Goal: Task Accomplishment & Management: Use online tool/utility

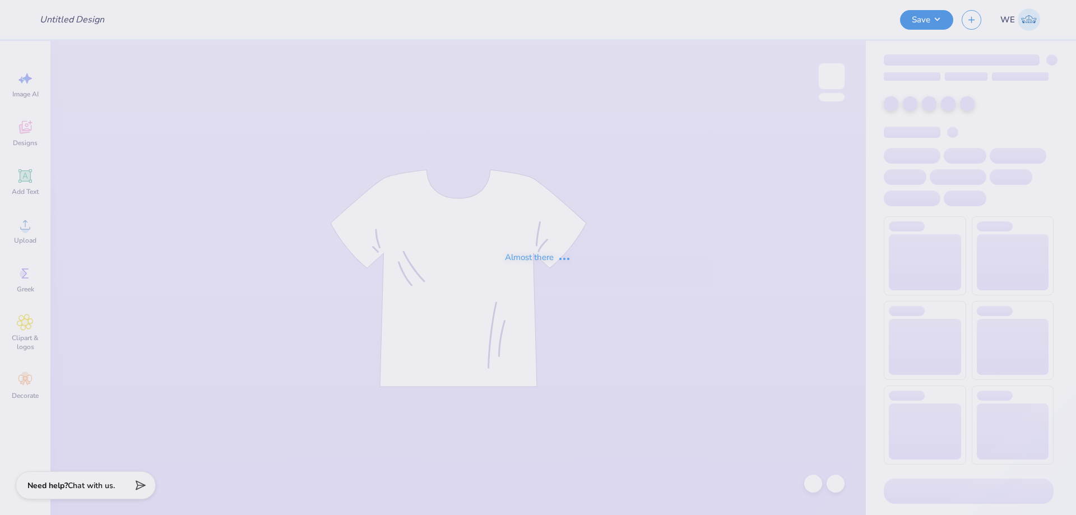
type input "Chi Phi Open Fall 2025 Shirt"
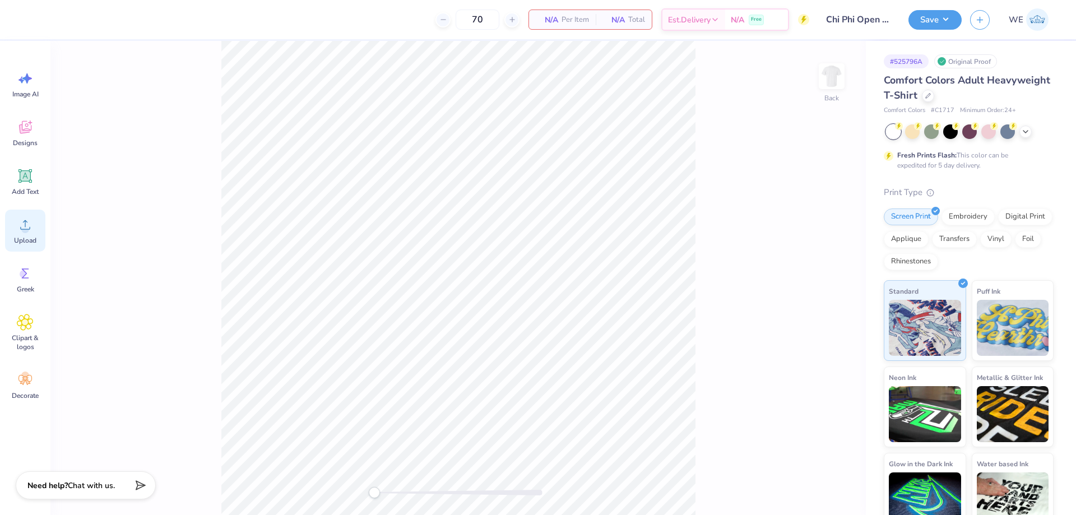
click at [31, 226] on icon at bounding box center [25, 224] width 17 height 17
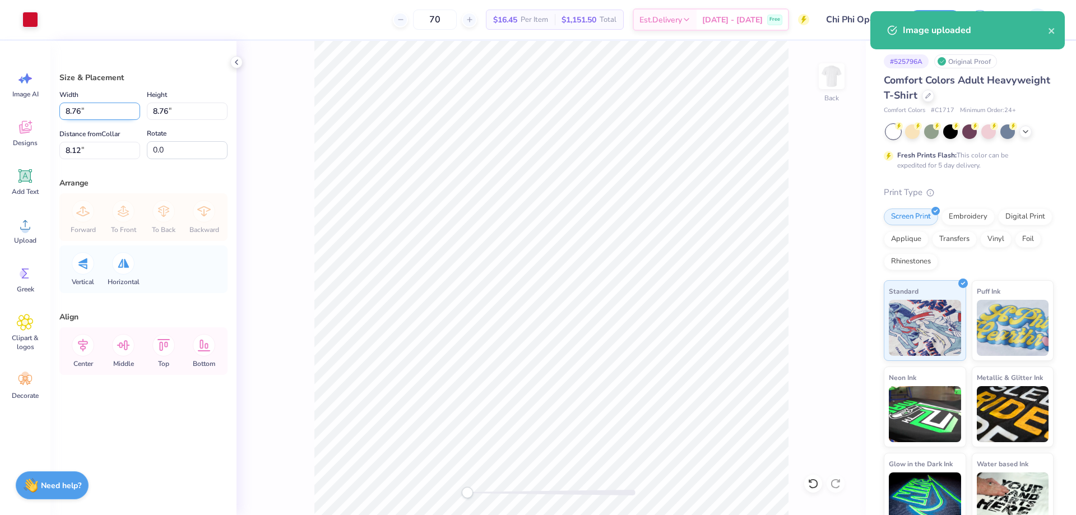
click at [88, 111] on input "8.76" at bounding box center [99, 111] width 81 height 17
type input "4.00"
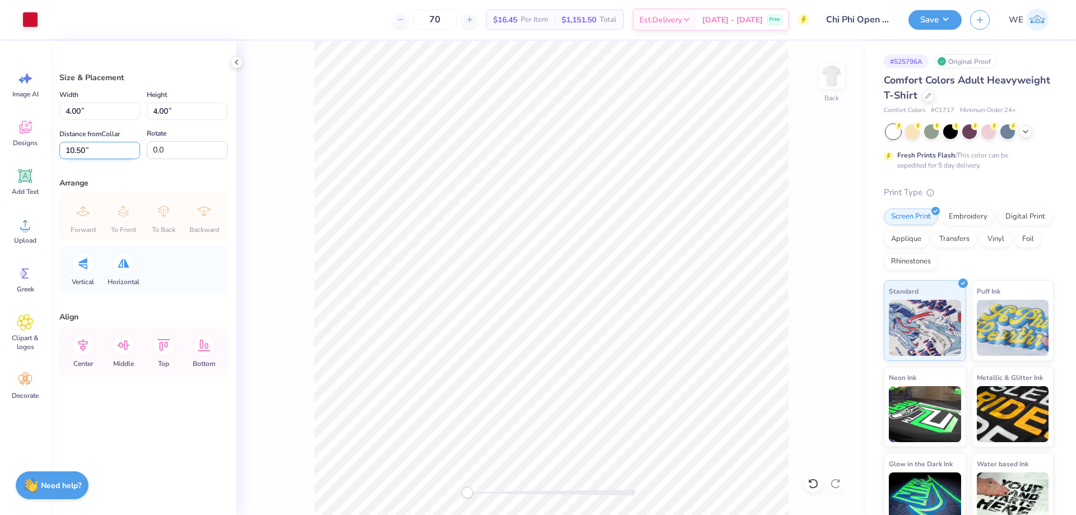
click at [98, 152] on input "10.50" at bounding box center [99, 150] width 81 height 17
type input "3"
click at [95, 120] on div "Width 4.00 4.00 " Height 4.00 4.00 " Distance from Collar 3.00 3.00 " Rotate 0.0" at bounding box center [143, 123] width 168 height 71
click at [92, 113] on input "4.00" at bounding box center [99, 111] width 81 height 17
type input "3.50"
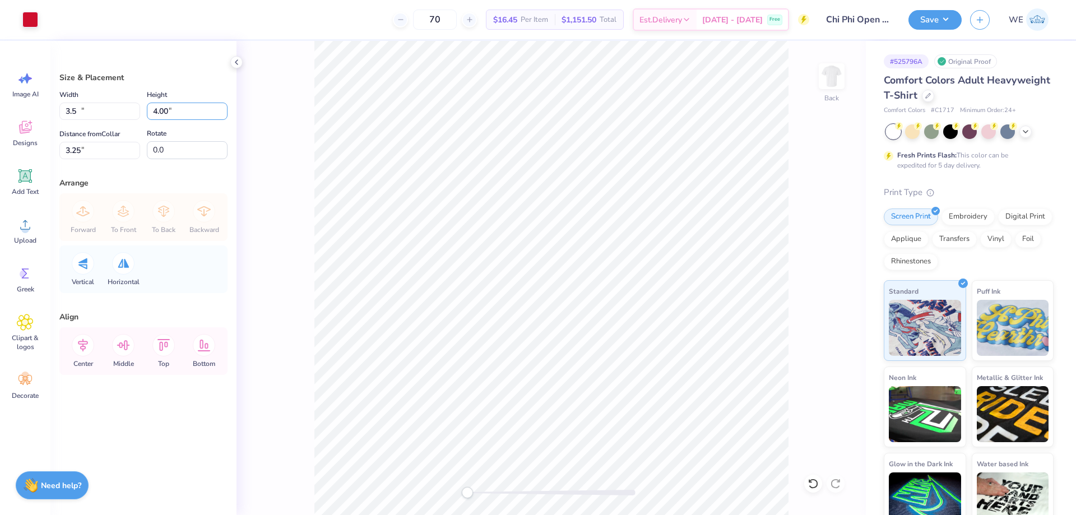
type input "3.50"
drag, startPoint x: 41, startPoint y: 152, endPoint x: 12, endPoint y: 157, distance: 29.1
click at [12, 157] on div "Art colors 70 $16.45 Per Item $1,151.50 Total Est. Delivery [DATE] - [DATE] Fre…" at bounding box center [538, 257] width 1076 height 515
type input "3"
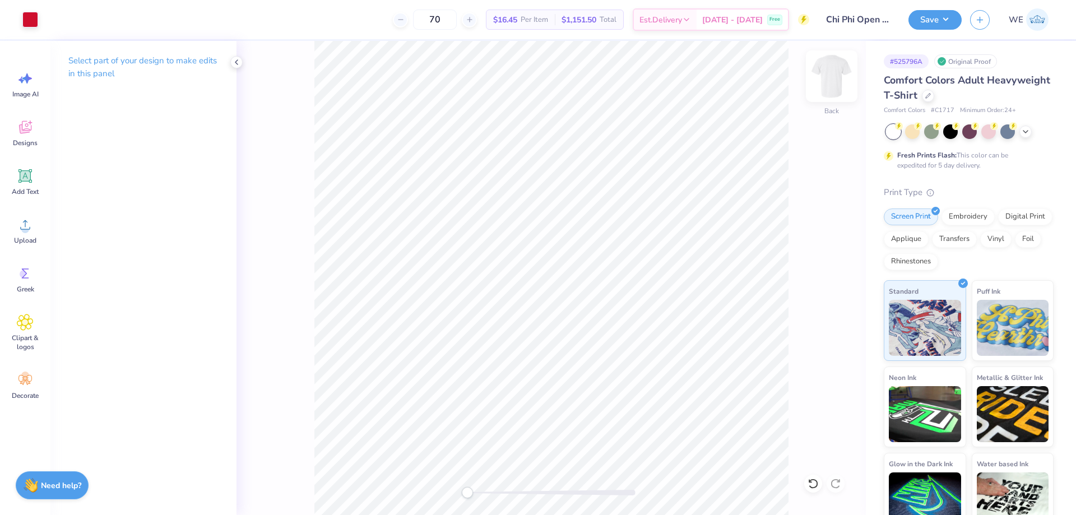
click at [827, 83] on img at bounding box center [831, 76] width 45 height 45
click at [29, 232] on icon at bounding box center [25, 224] width 17 height 17
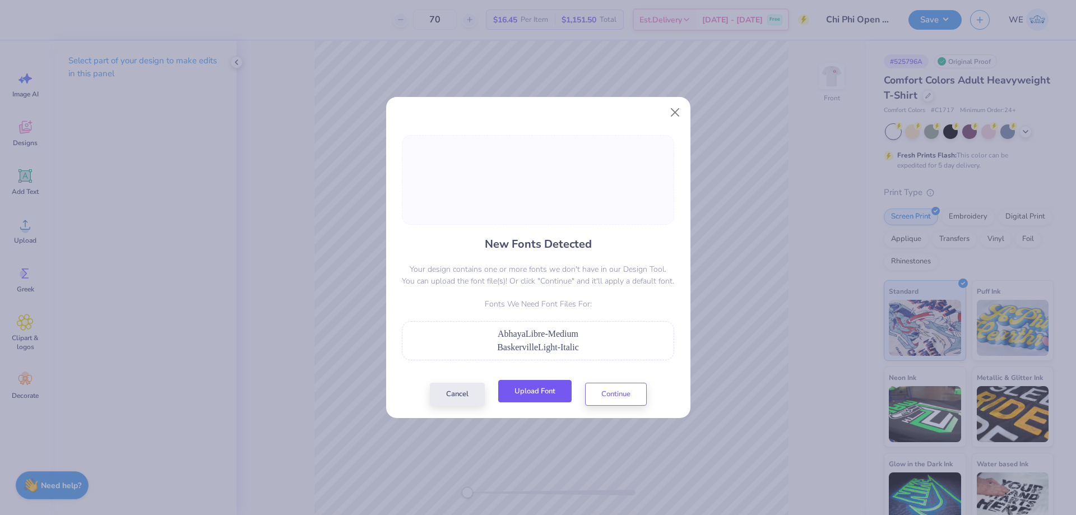
click at [530, 388] on button "Upload Font" at bounding box center [534, 391] width 73 height 23
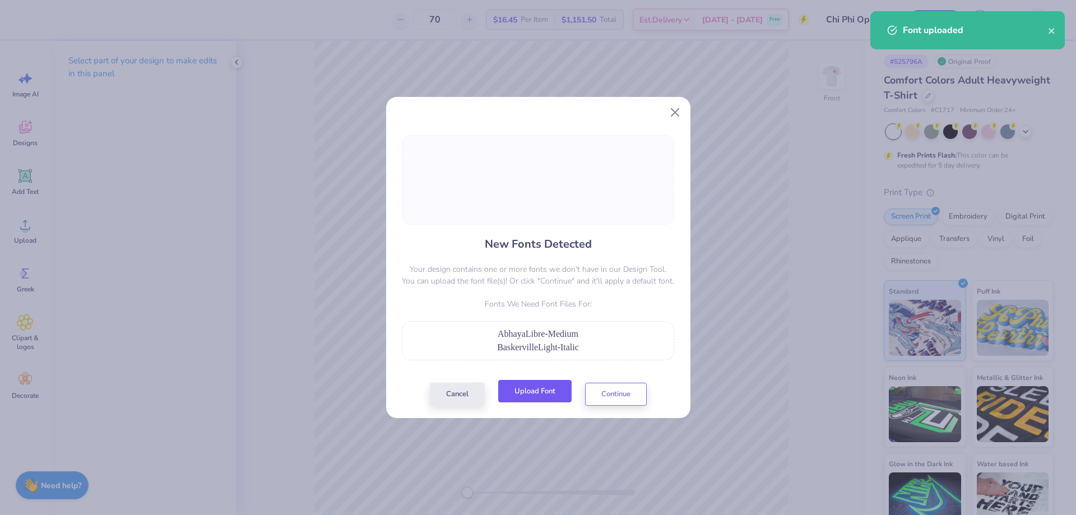
click at [515, 393] on button "Upload Font" at bounding box center [534, 391] width 73 height 23
click at [452, 403] on button "Cancel" at bounding box center [457, 391] width 55 height 23
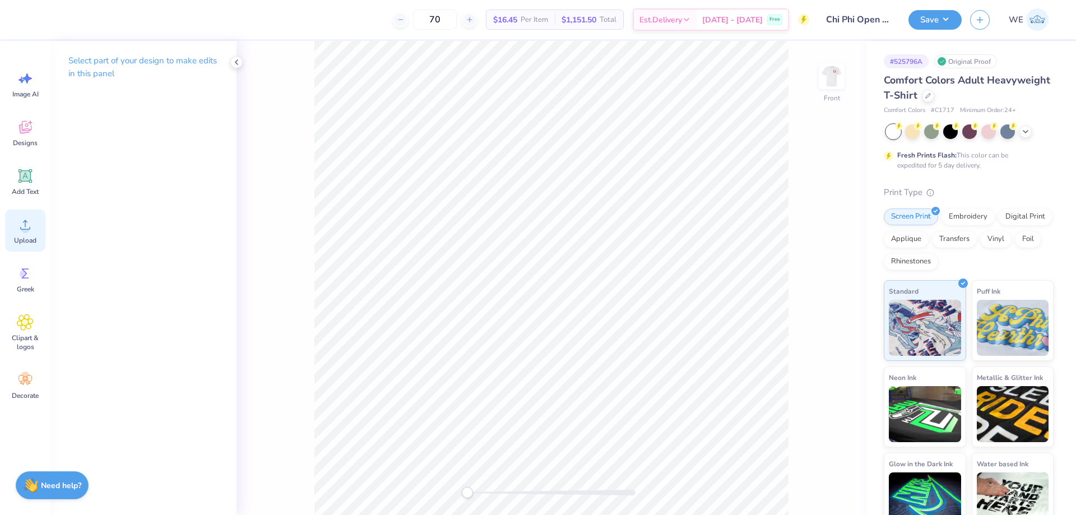
click at [19, 218] on icon at bounding box center [25, 224] width 17 height 17
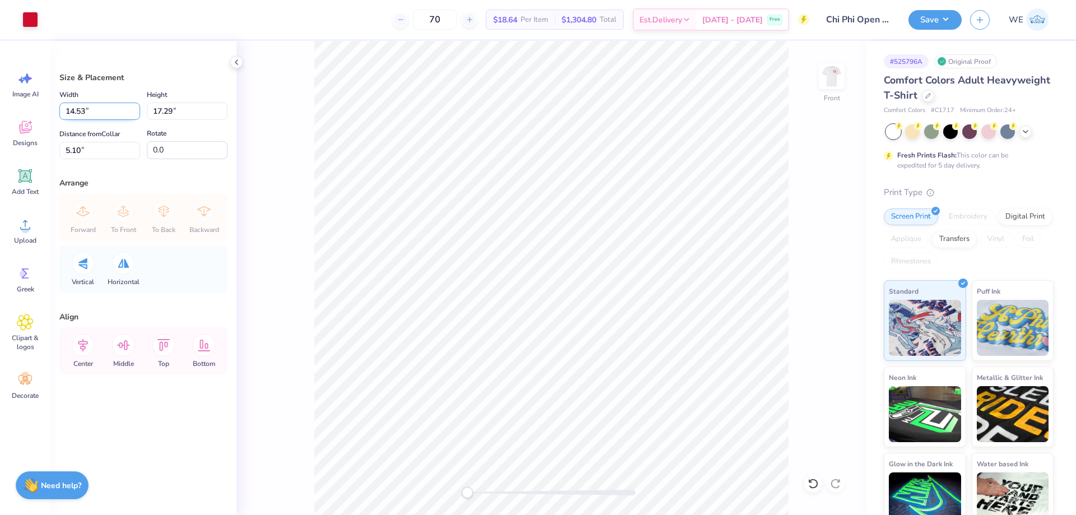
click at [86, 111] on input "14.53" at bounding box center [99, 111] width 81 height 17
click at [92, 150] on input "5.10" at bounding box center [99, 150] width 81 height 17
click at [86, 111] on input "12" at bounding box center [99, 111] width 81 height 17
type input "12.00"
type input "14.28"
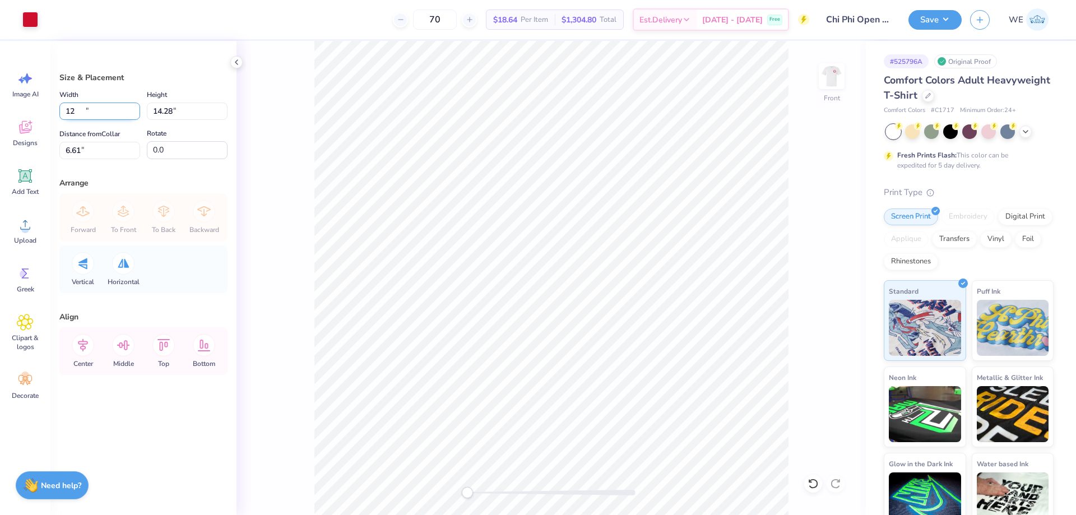
type input "6.61"
click at [85, 111] on input "12.00" at bounding box center [99, 111] width 81 height 17
click at [95, 153] on input "6.61" at bounding box center [99, 150] width 81 height 17
type input "12.50"
type input "14.87"
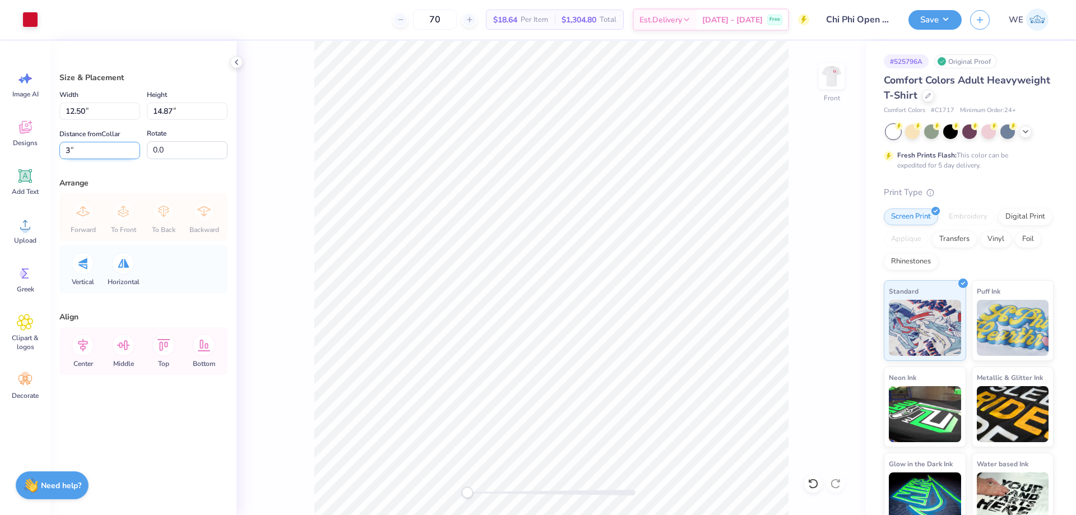
type input "3"
click at [913, 26] on button "Save" at bounding box center [934, 18] width 53 height 20
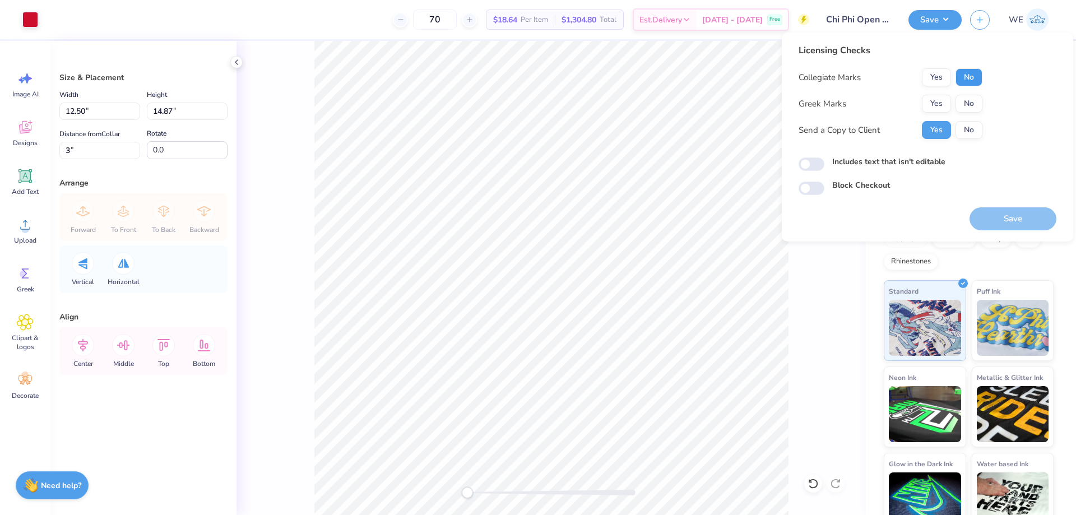
click at [962, 75] on button "No" at bounding box center [968, 77] width 27 height 18
click at [944, 97] on button "Yes" at bounding box center [935, 104] width 29 height 18
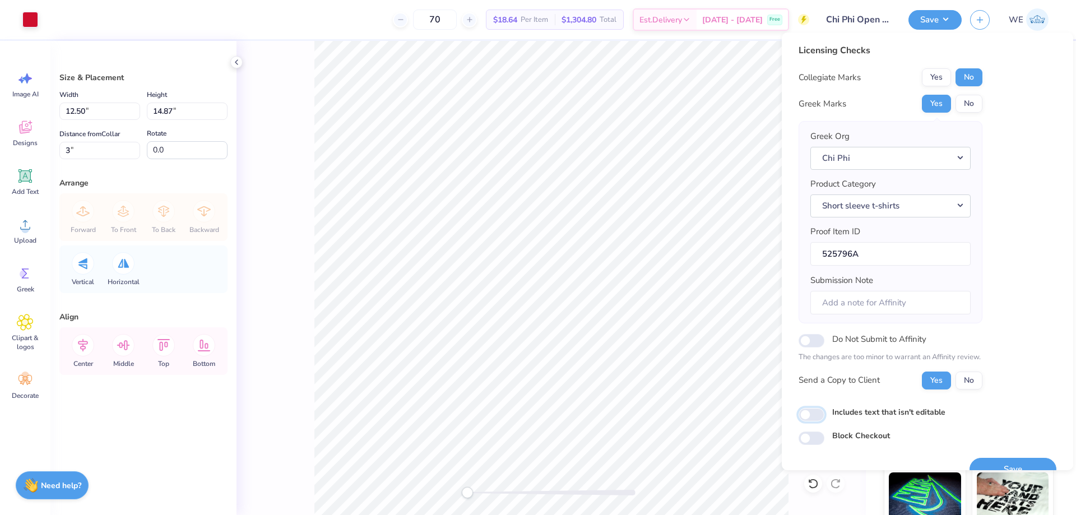
click at [813, 413] on input "Includes text that isn't editable" at bounding box center [811, 414] width 26 height 13
checkbox input "true"
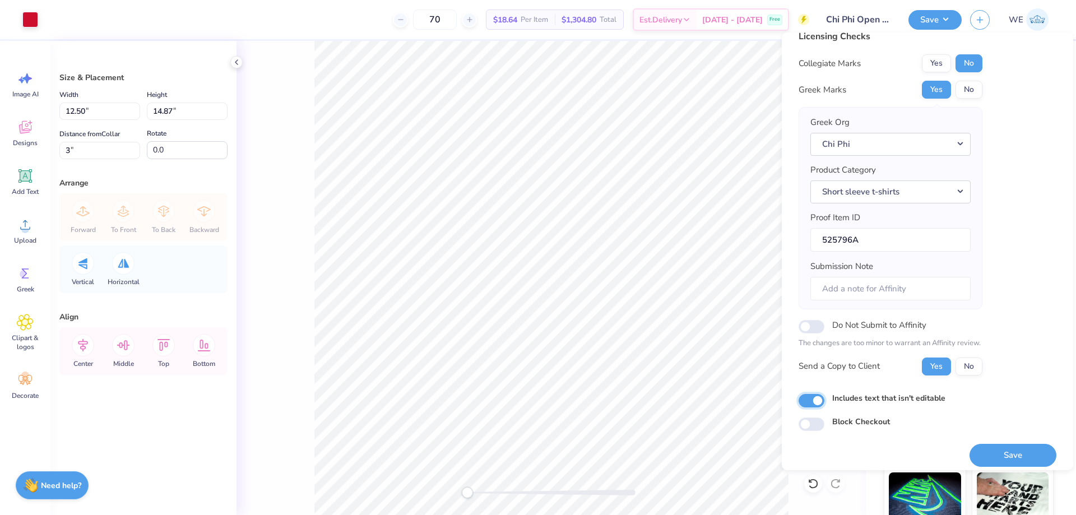
scroll to position [21, 0]
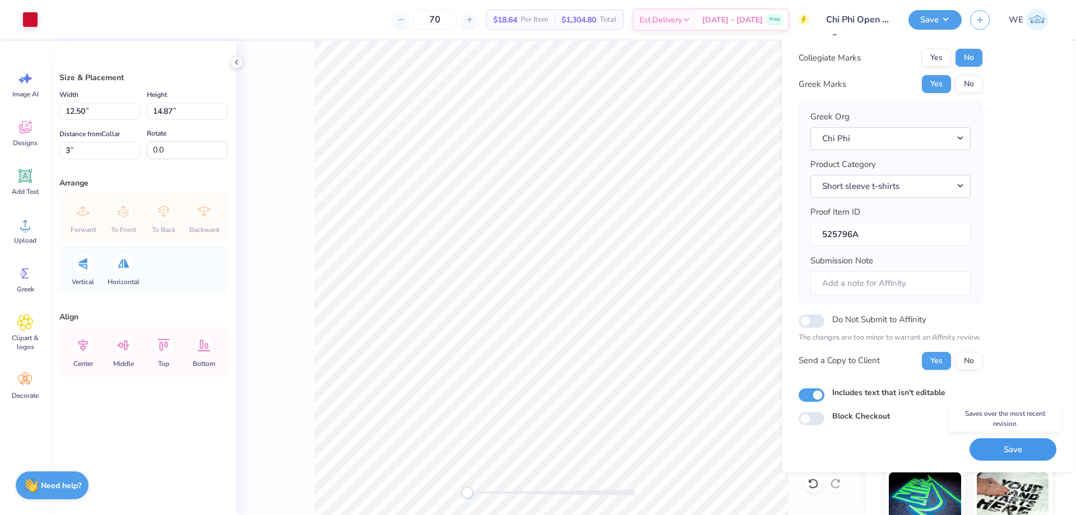
click at [1003, 448] on button "Save" at bounding box center [1012, 449] width 87 height 23
click at [368, 15] on div "70 $18.64 Per Item $1,304.80 Total Est. Delivery [DATE] - [DATE] Free" at bounding box center [427, 19] width 762 height 39
click at [378, 15] on div "70 $18.64 Per Item $1,304.80 Total Est. Delivery [DATE] - [DATE] Free" at bounding box center [427, 19] width 762 height 39
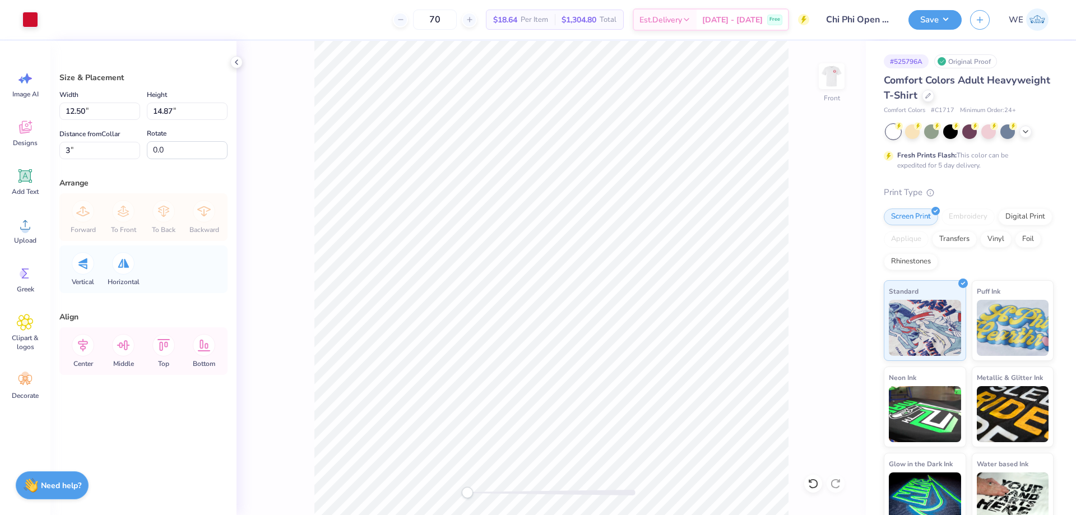
click at [935, 31] on div "Save WE" at bounding box center [991, 19] width 167 height 39
click at [938, 19] on button "Save" at bounding box center [934, 18] width 53 height 20
click at [939, 26] on button "Save" at bounding box center [934, 18] width 53 height 20
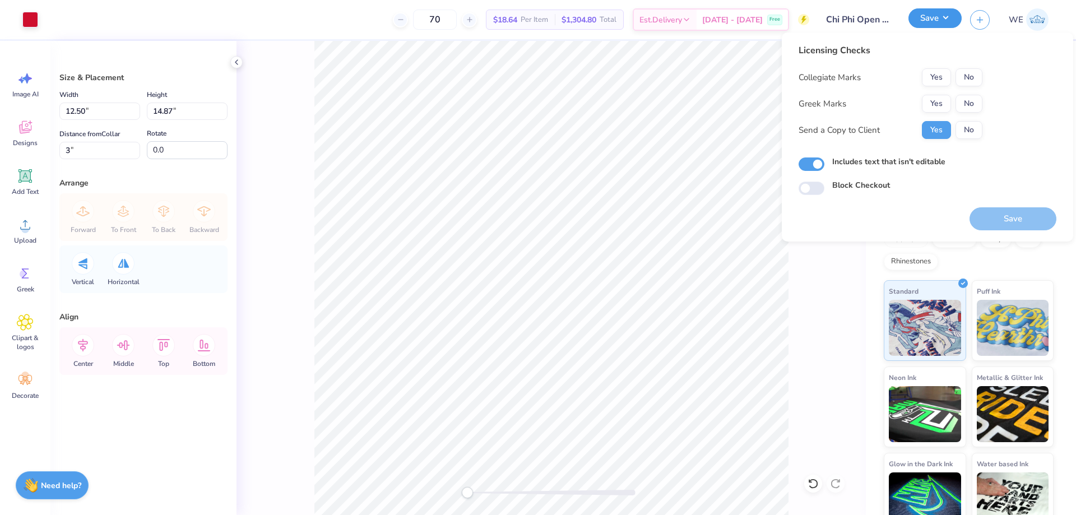
click at [944, 17] on button "Save" at bounding box center [934, 18] width 53 height 20
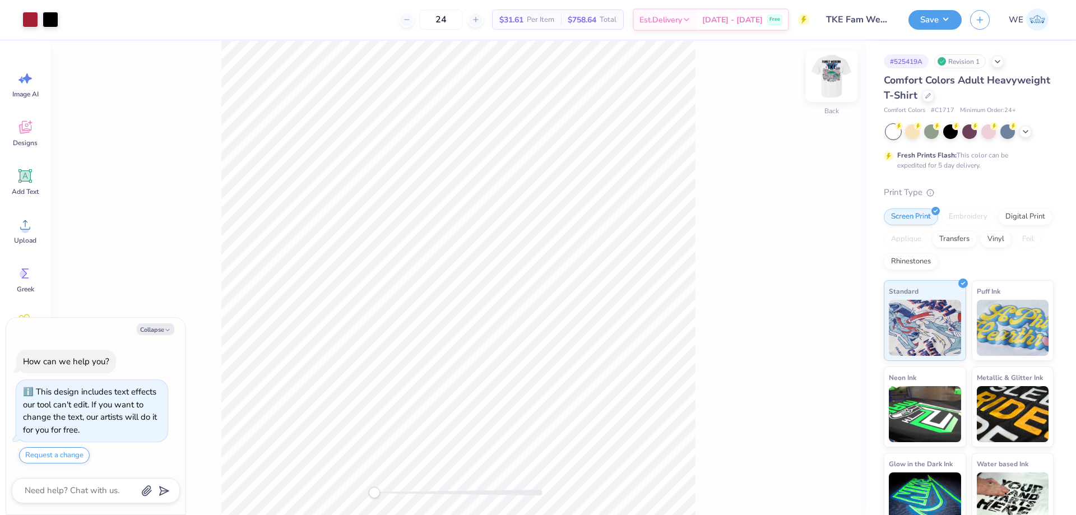
click at [831, 87] on img at bounding box center [831, 76] width 45 height 45
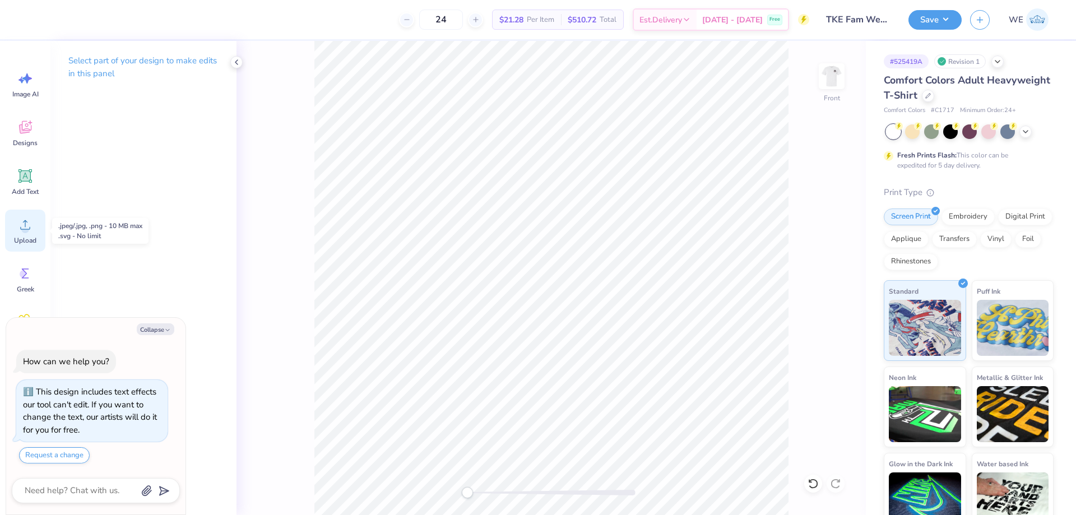
click at [30, 229] on icon at bounding box center [25, 224] width 17 height 17
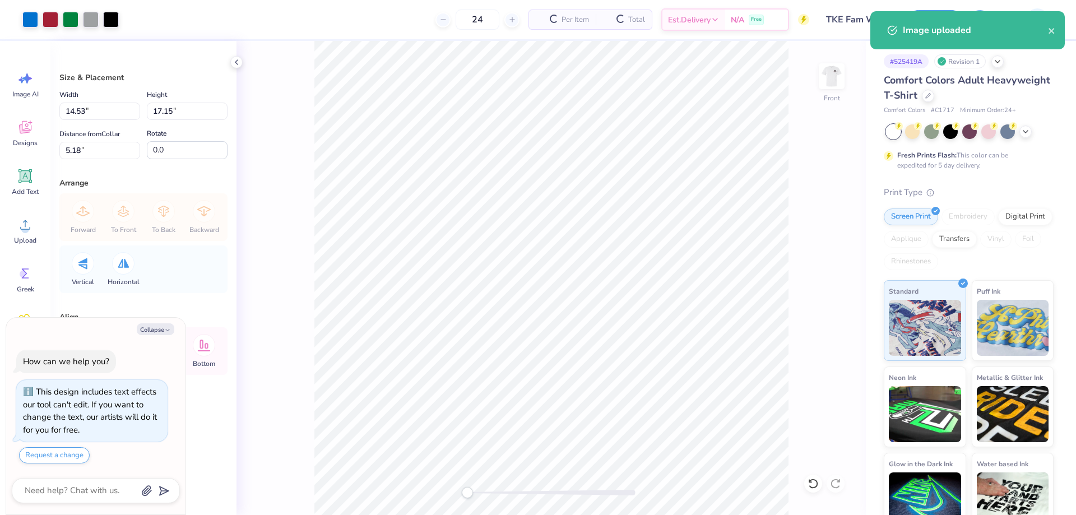
type textarea "x"
click at [80, 117] on input "14.53" at bounding box center [99, 111] width 81 height 17
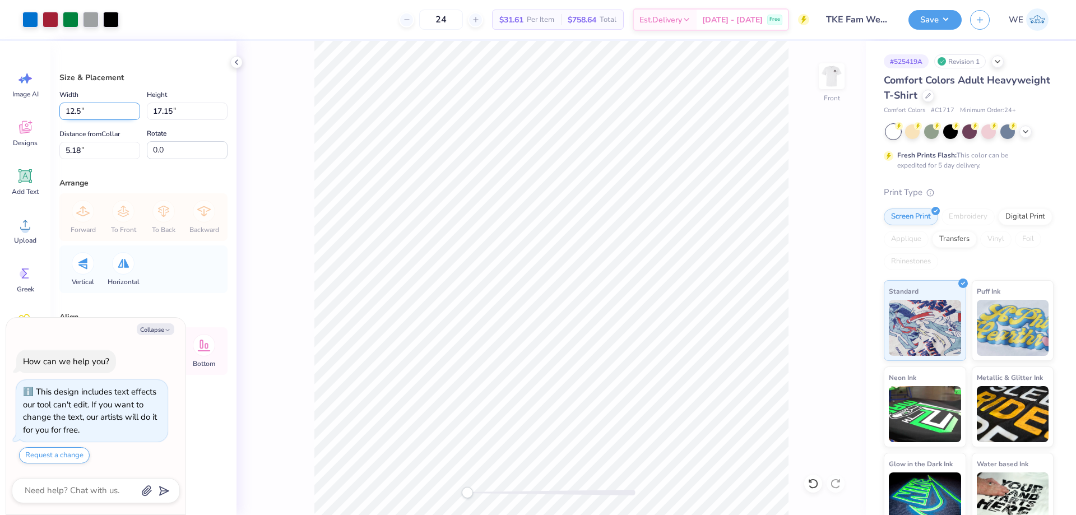
type input "12.5"
type textarea "x"
type input "12.50"
type input "14.75"
click at [99, 156] on input "6.38" at bounding box center [99, 150] width 81 height 17
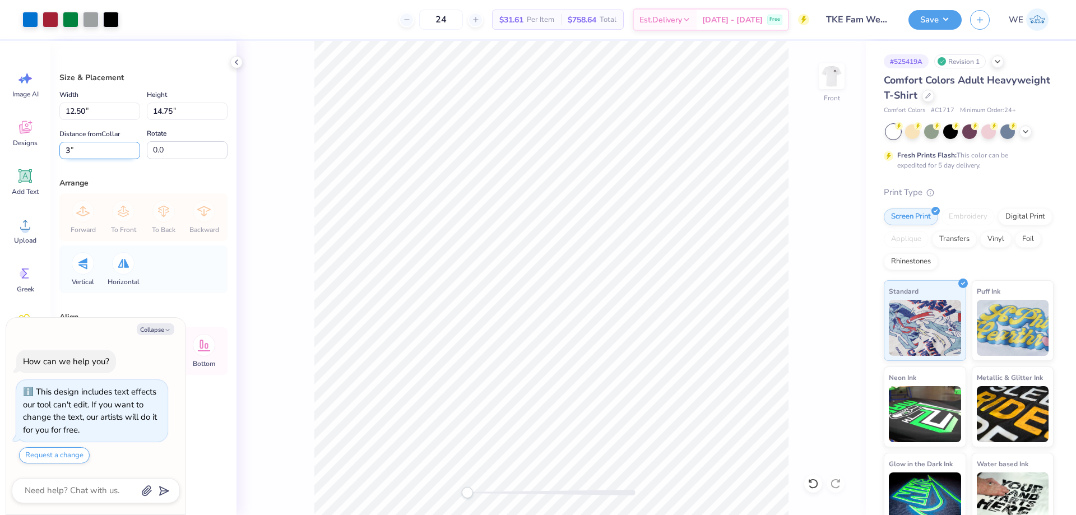
type input "3"
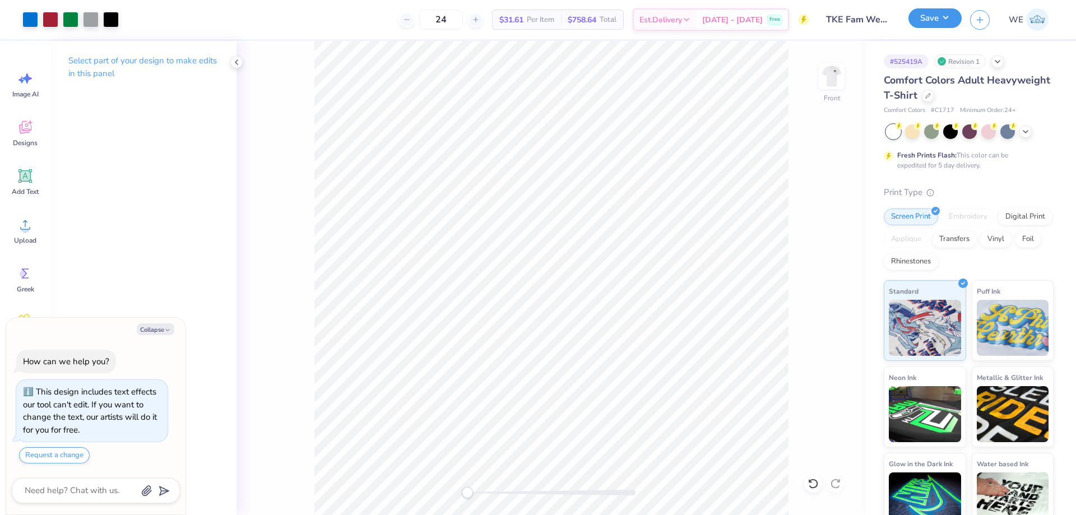
click at [940, 25] on button "Save" at bounding box center [934, 18] width 53 height 20
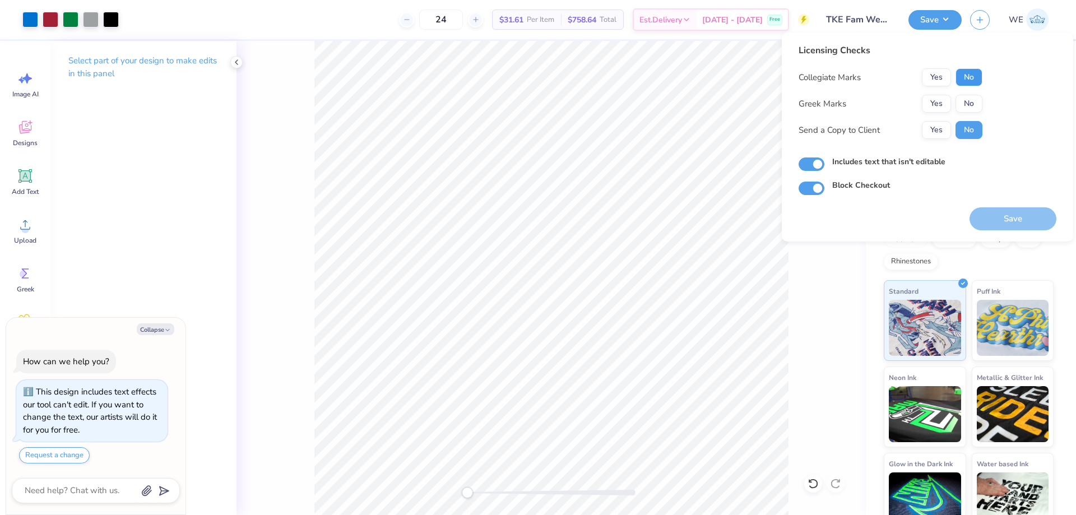
click at [977, 74] on button "No" at bounding box center [968, 77] width 27 height 18
click at [947, 99] on button "Yes" at bounding box center [935, 104] width 29 height 18
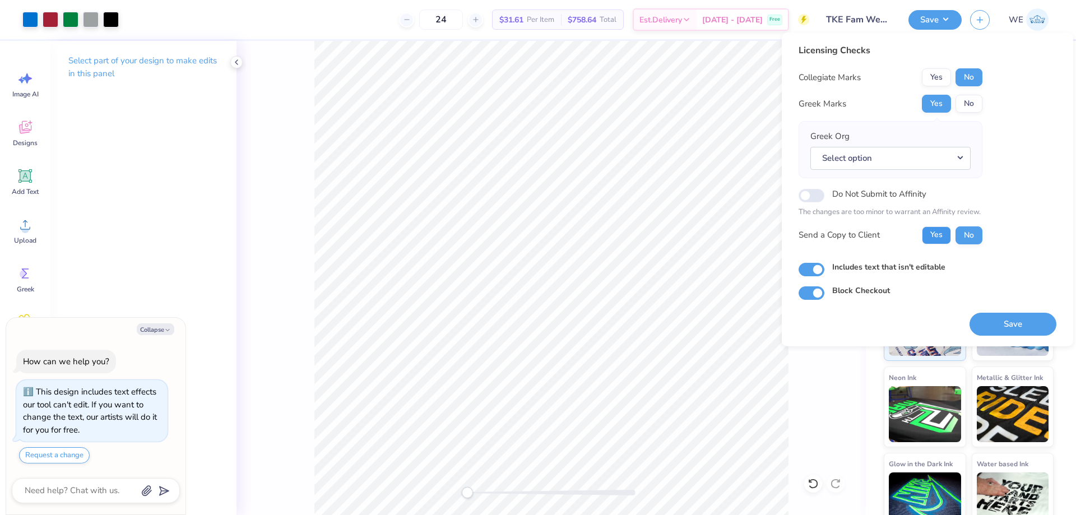
click at [929, 236] on button "Yes" at bounding box center [935, 235] width 29 height 18
click at [846, 155] on button "Select option" at bounding box center [890, 158] width 160 height 23
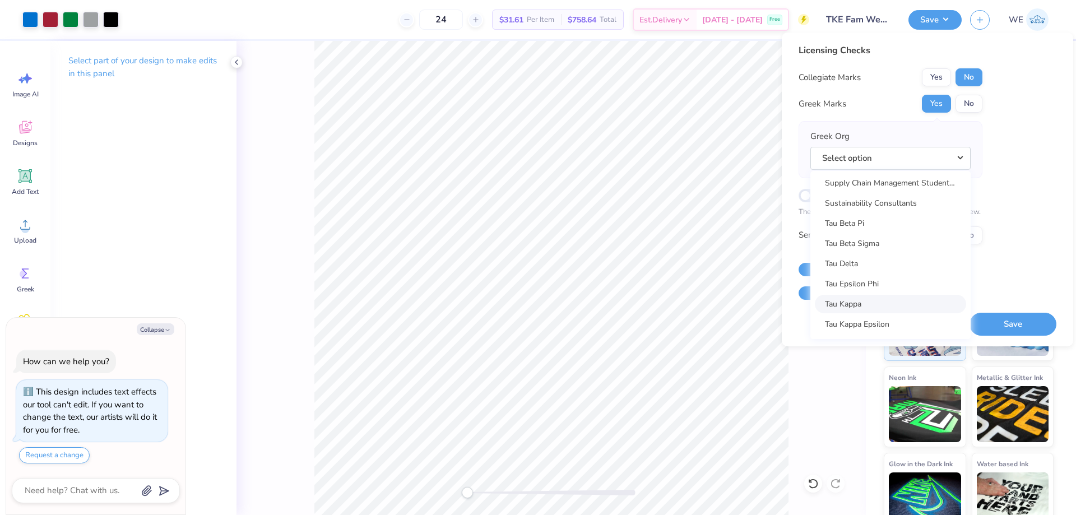
scroll to position [8029, 0]
click at [830, 281] on link "Tau Kappa Epsilon" at bounding box center [889, 282] width 151 height 18
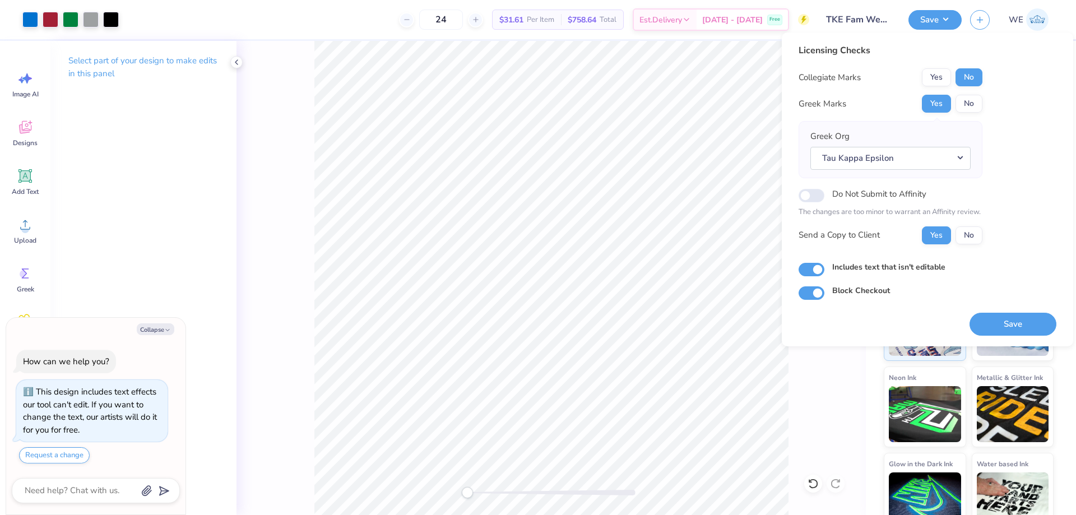
click at [1007, 321] on button "Save" at bounding box center [1012, 324] width 87 height 23
type textarea "x"
